Goal: Obtain resource: Obtain resource

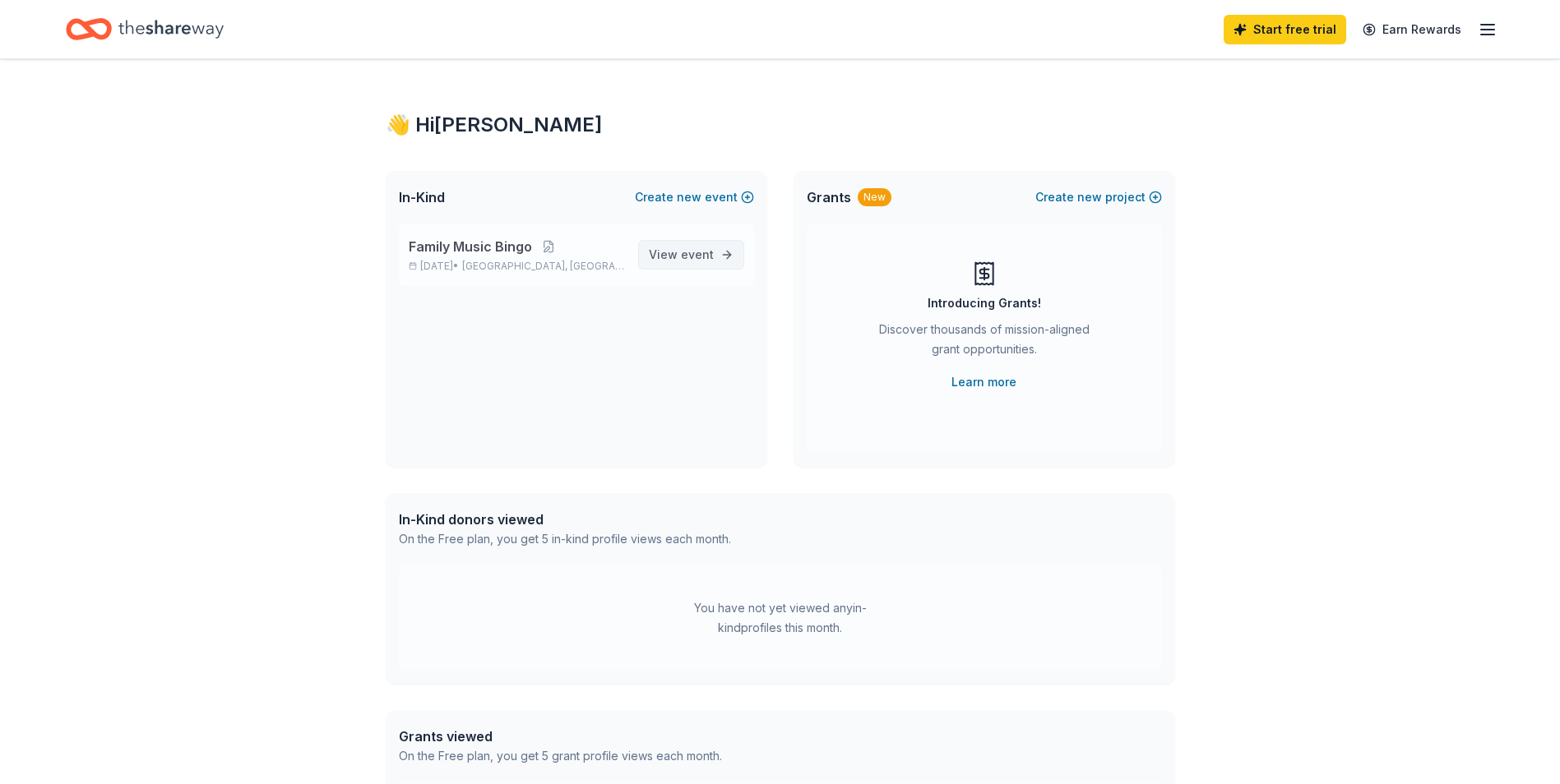
click at [697, 259] on span "event" at bounding box center [697, 254] width 33 height 14
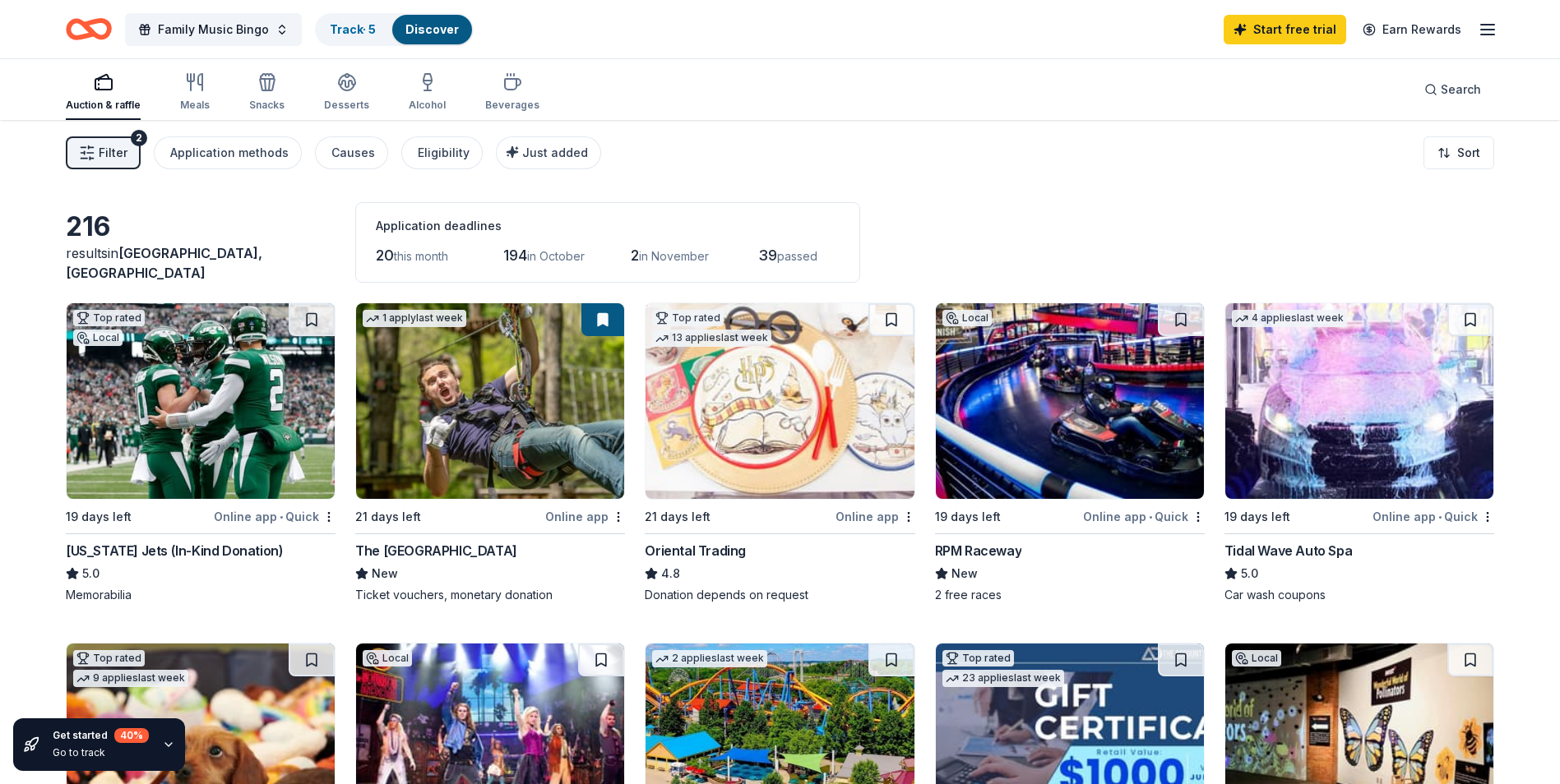
click at [257, 515] on div "Online app • Quick" at bounding box center [274, 517] width 122 height 21
click at [309, 321] on button at bounding box center [311, 319] width 46 height 33
click at [474, 354] on img at bounding box center [490, 401] width 268 height 196
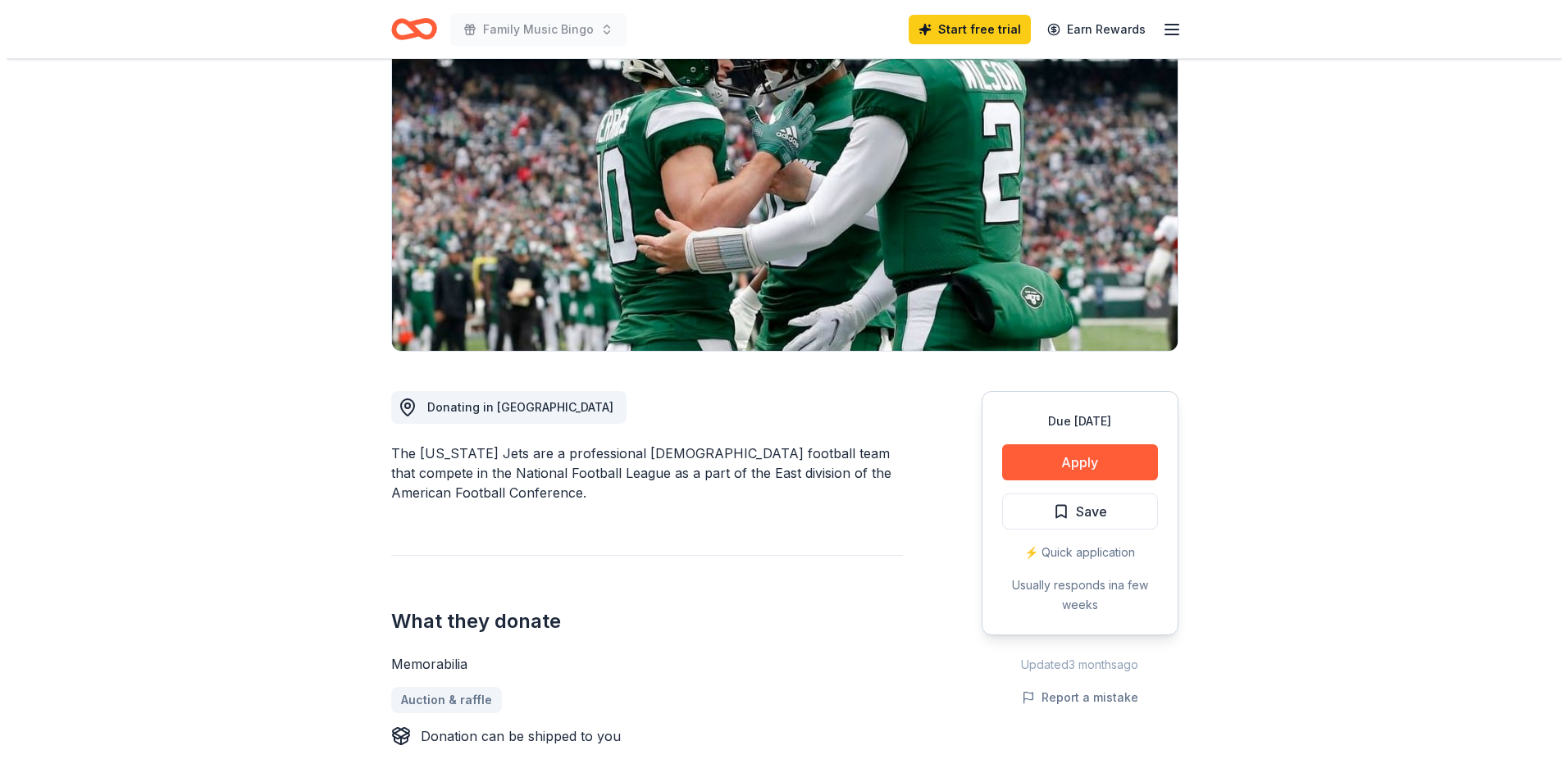
scroll to position [164, 0]
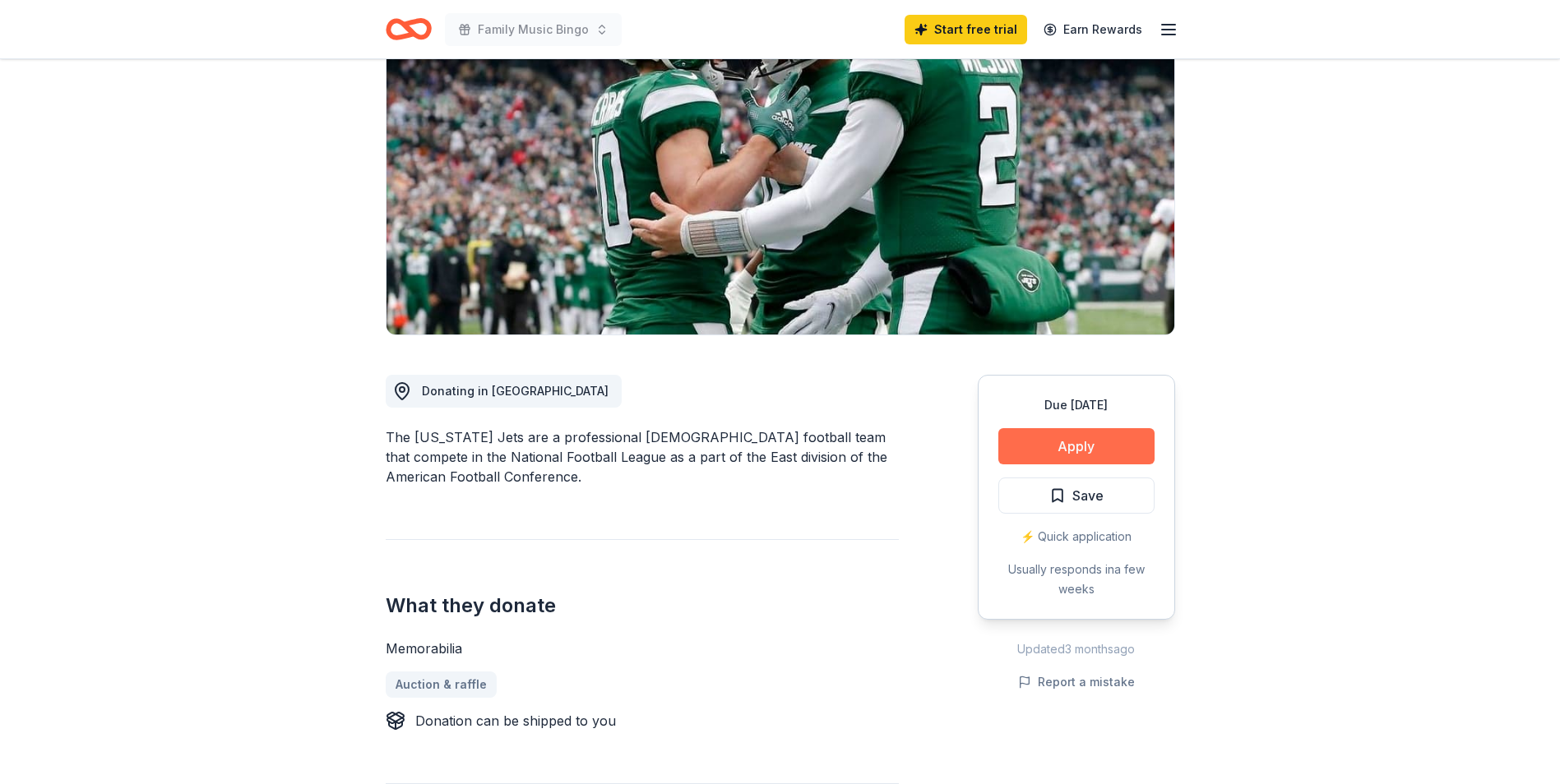
click at [1063, 452] on button "Apply" at bounding box center [1076, 447] width 156 height 36
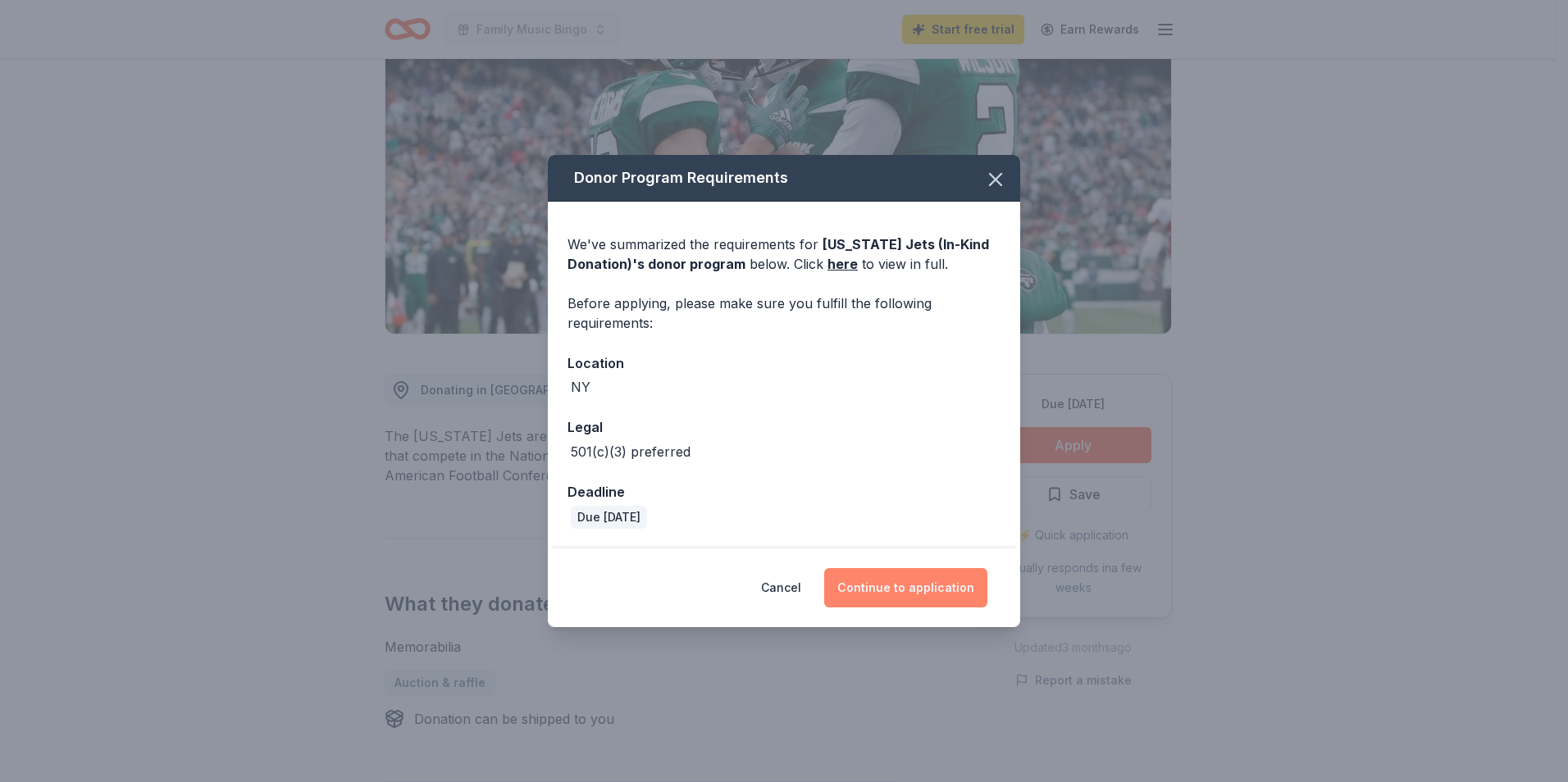
click at [889, 585] on button "Continue to application" at bounding box center [905, 588] width 163 height 40
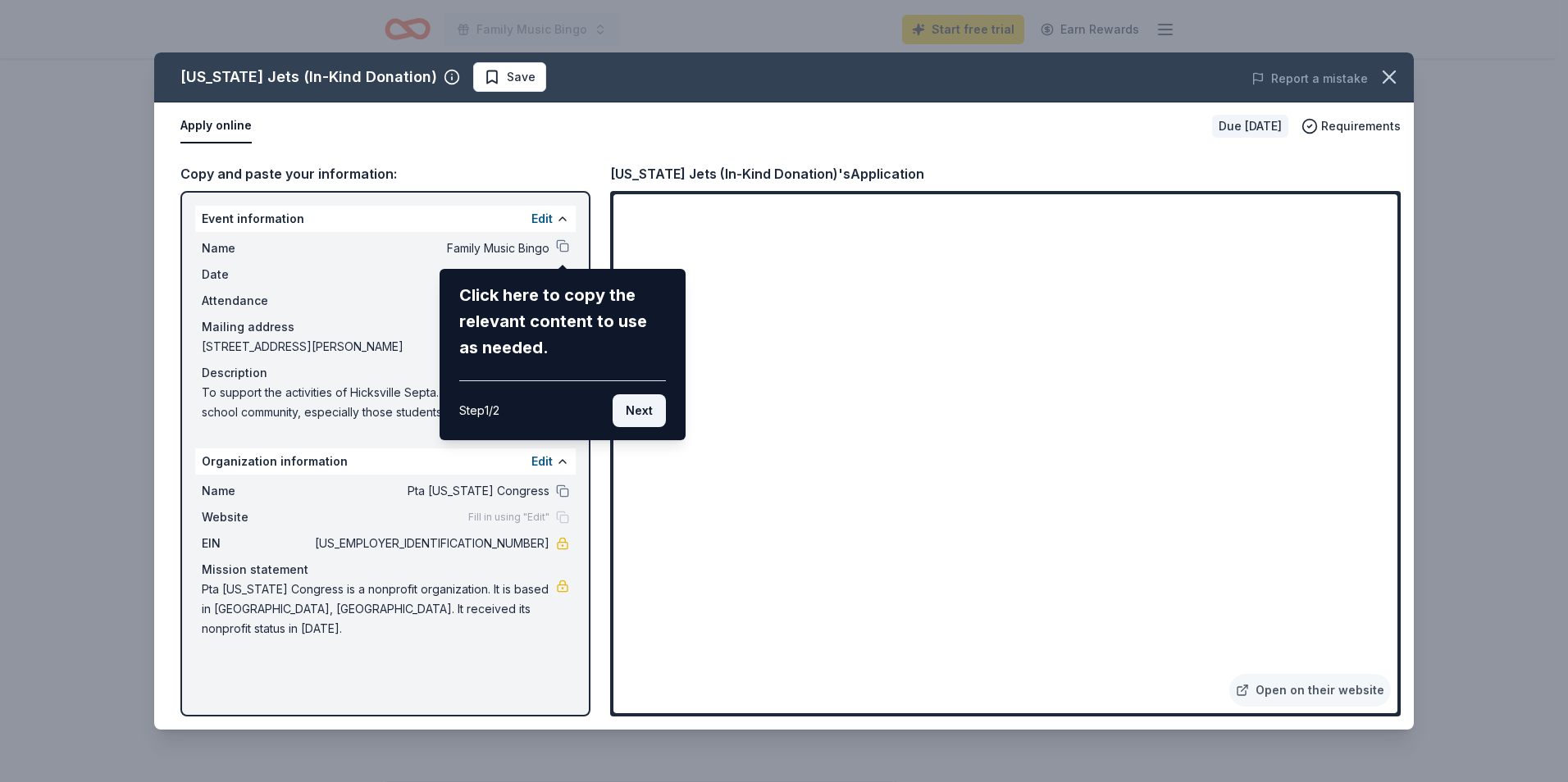
click at [653, 413] on button "Next" at bounding box center [639, 411] width 54 height 33
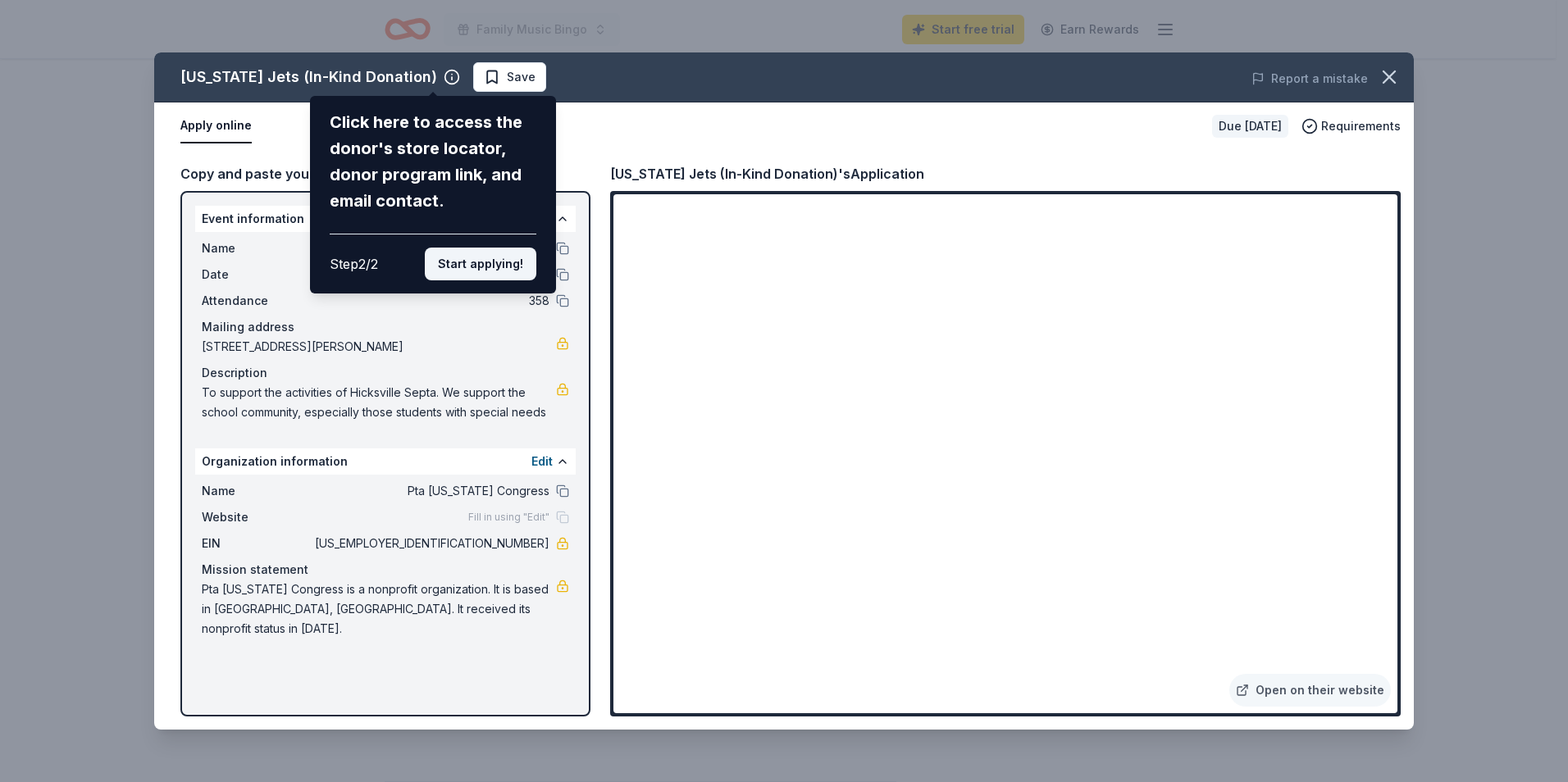
click at [505, 271] on button "Start applying!" at bounding box center [480, 264] width 111 height 33
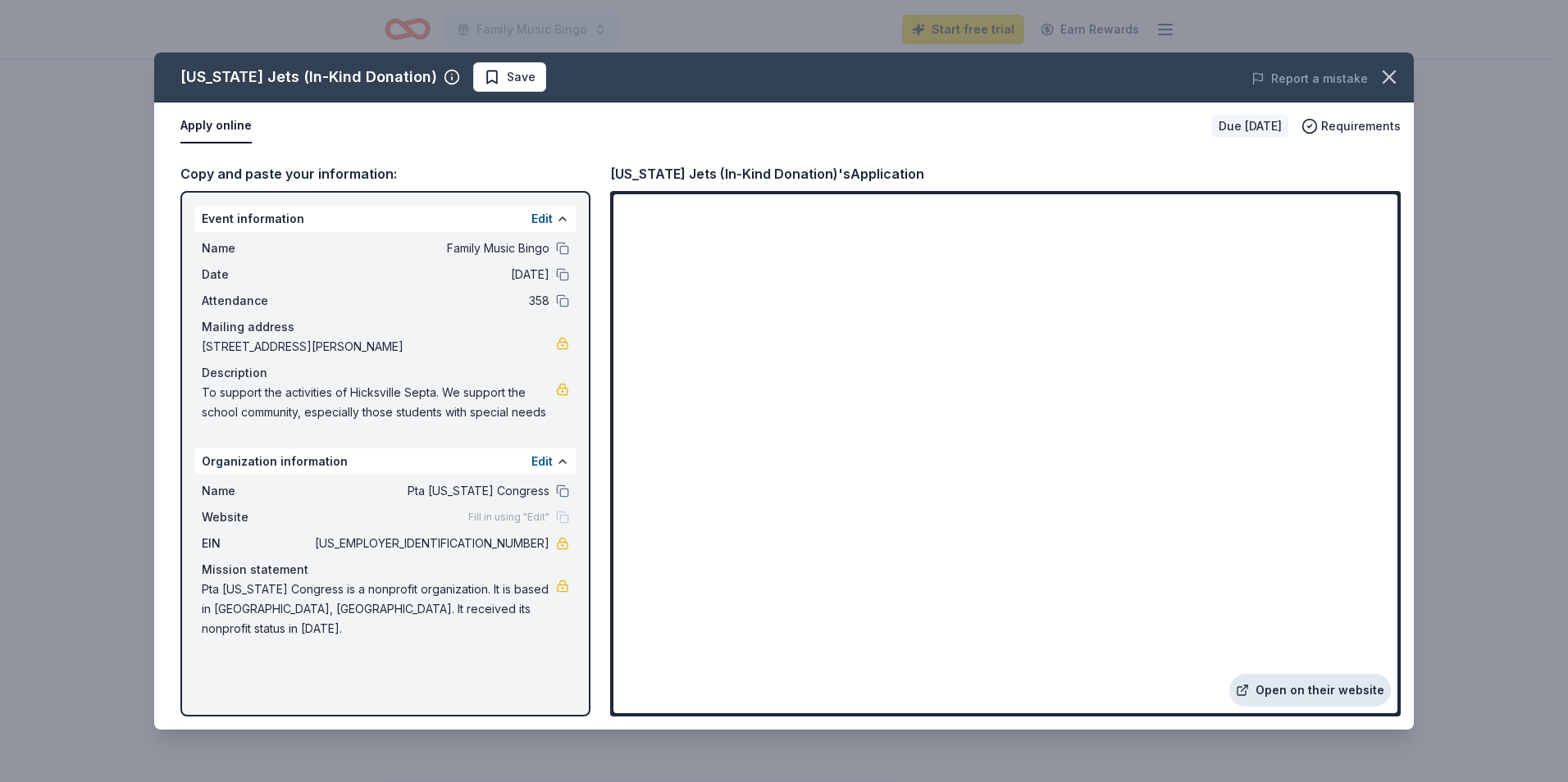
click at [1272, 690] on link "Open on their website" at bounding box center [1310, 691] width 161 height 33
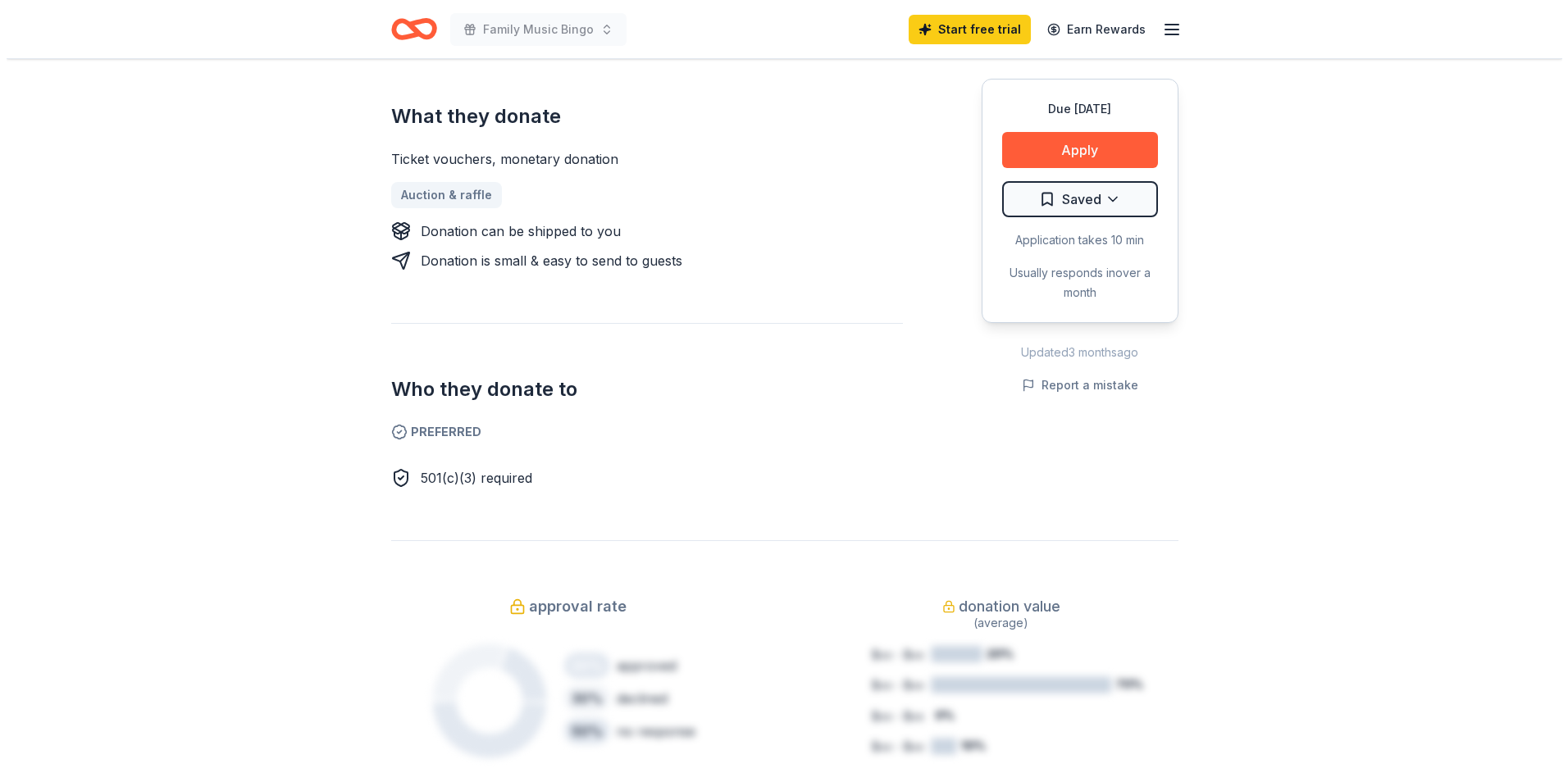
scroll to position [738, 0]
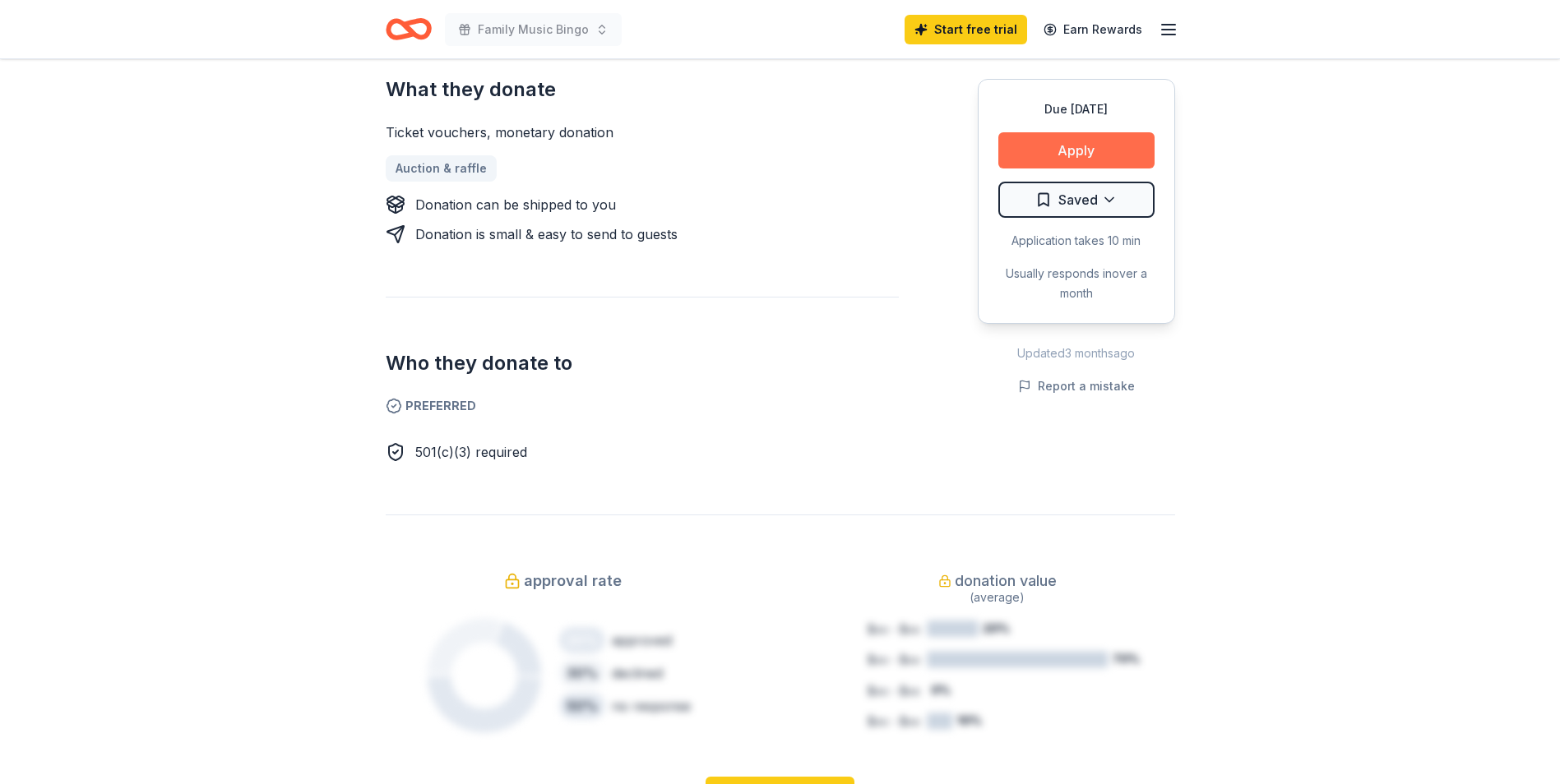
click at [1039, 152] on button "Apply" at bounding box center [1076, 151] width 156 height 36
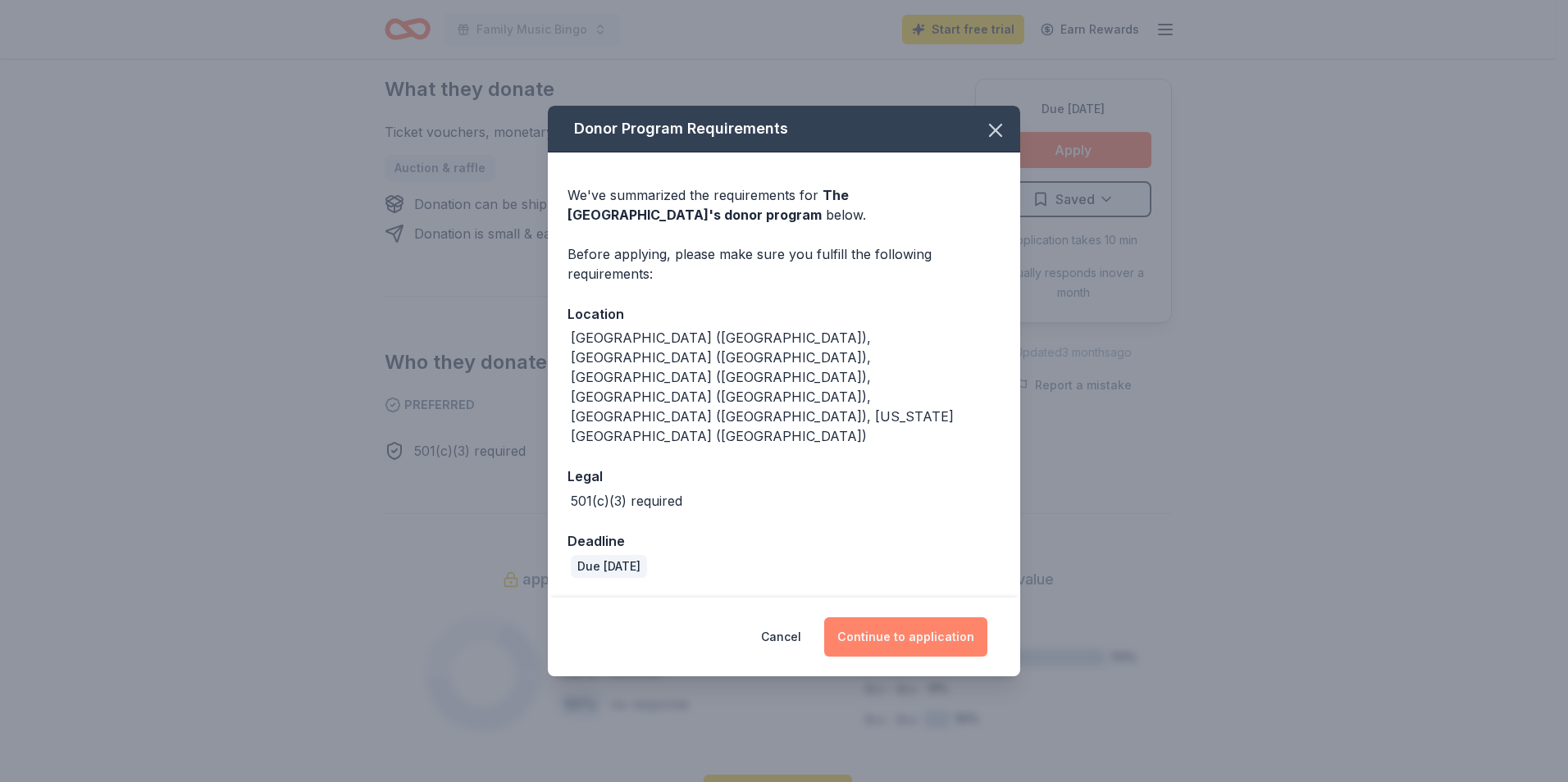
click at [880, 617] on button "Continue to application" at bounding box center [905, 637] width 163 height 40
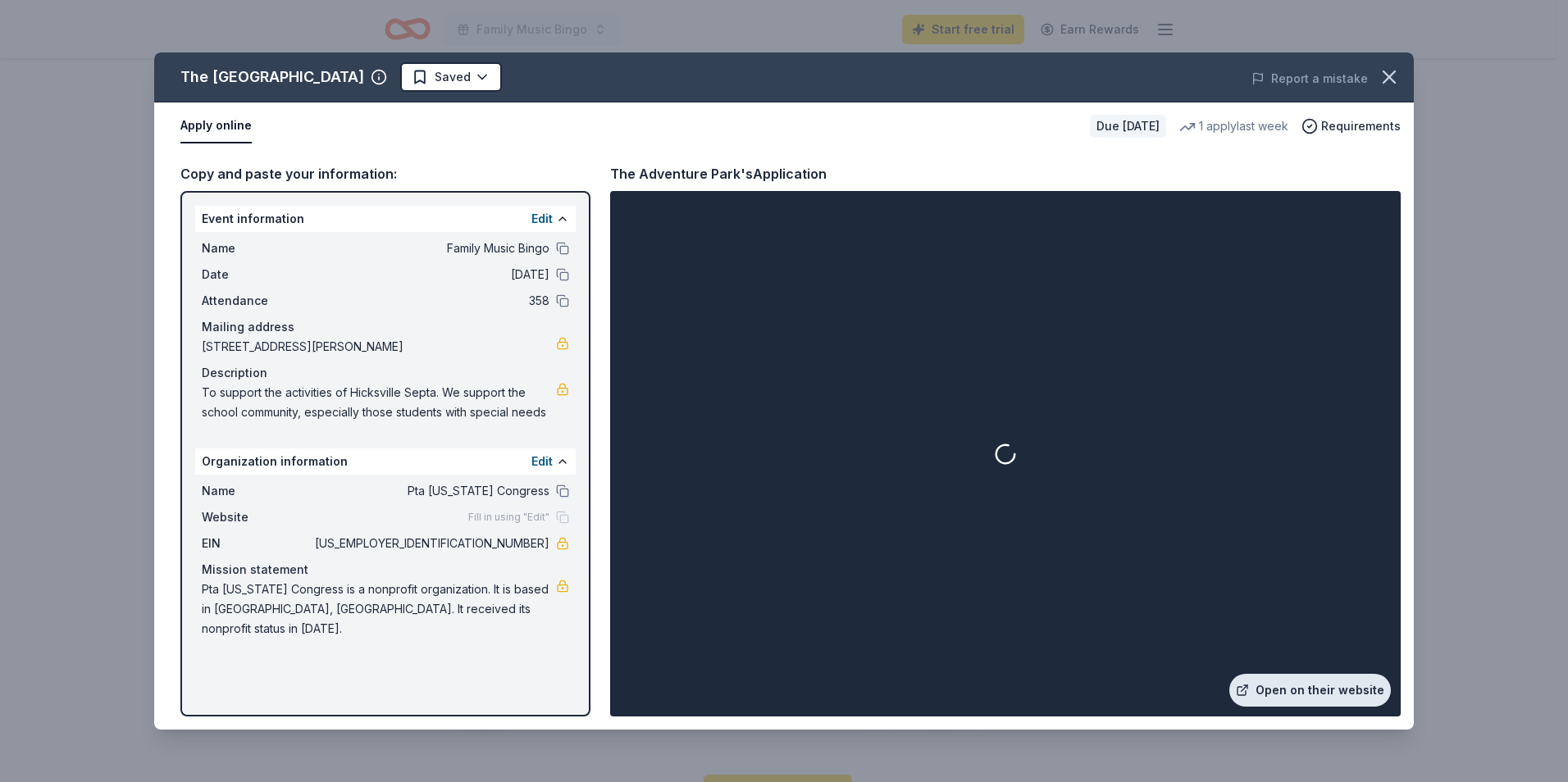
click at [1318, 695] on link "Open on their website" at bounding box center [1310, 691] width 161 height 33
